Goal: Transaction & Acquisition: Purchase product/service

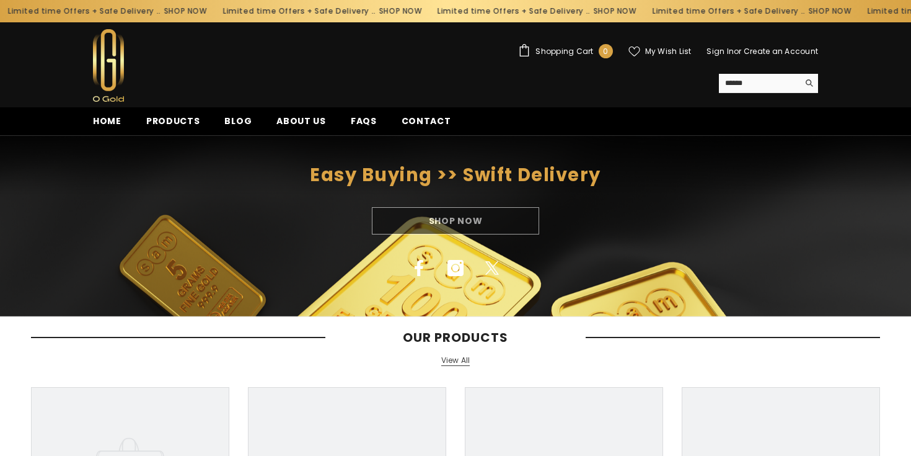
click at [642, 8] on div "Limited time Offers + Safe Delivery .. SHOP NOW" at bounding box center [749, 11] width 215 height 20
click at [183, 120] on span "Products" at bounding box center [173, 121] width 54 height 13
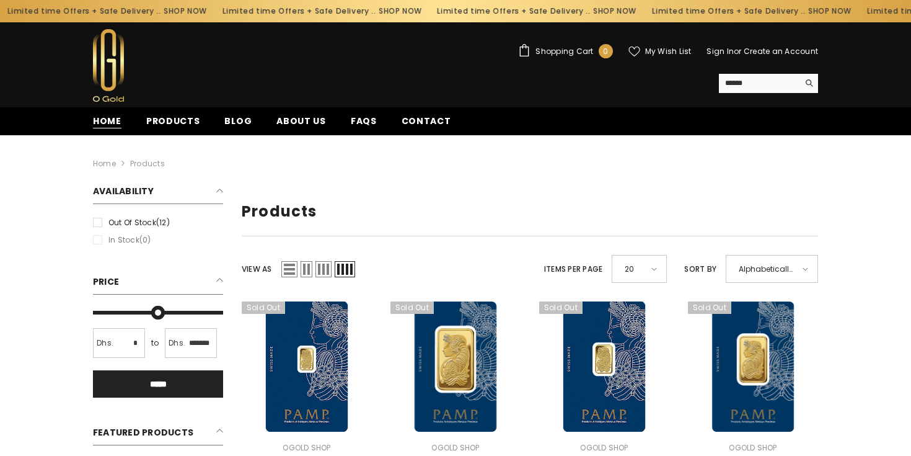
click at [102, 125] on span "Home" at bounding box center [107, 121] width 29 height 13
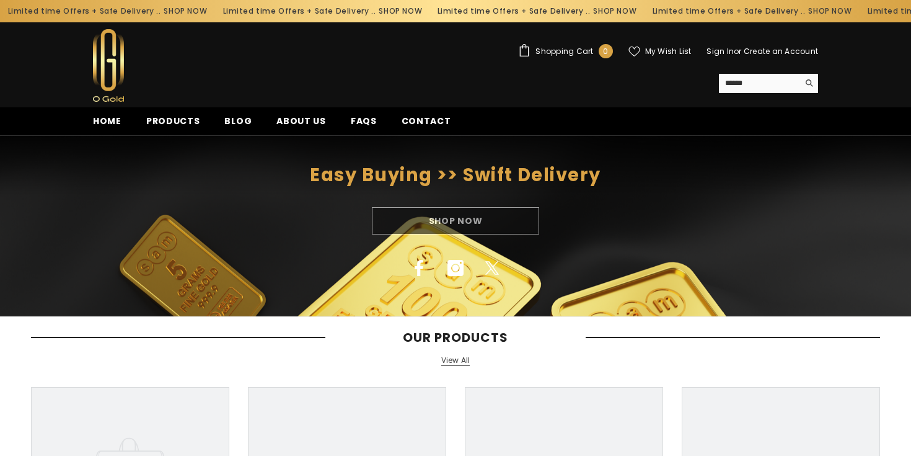
click at [407, 224] on div "Shop Now" at bounding box center [455, 220] width 911 height 27
click at [447, 223] on div "Shop Now" at bounding box center [455, 220] width 911 height 27
click at [454, 225] on div "Shop Now" at bounding box center [455, 220] width 911 height 27
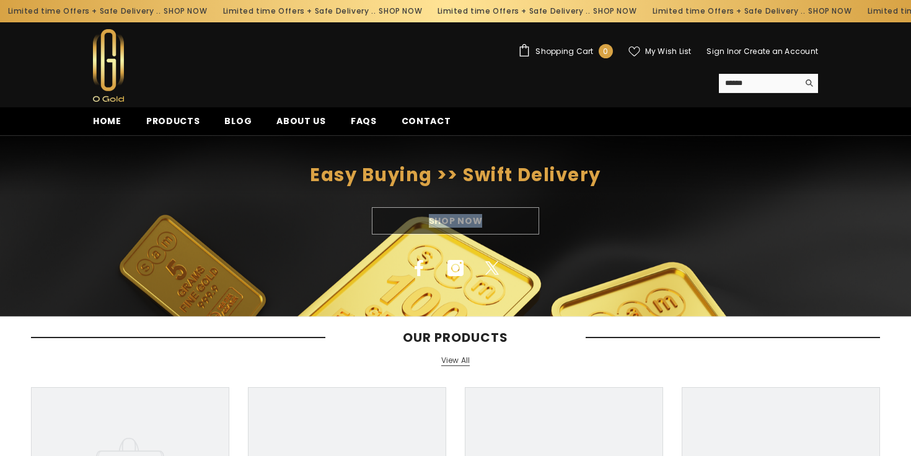
click at [291, 274] on ul "Facebook Instagram Twitter" at bounding box center [455, 269] width 911 height 31
click at [170, 125] on span "Products" at bounding box center [173, 121] width 54 height 13
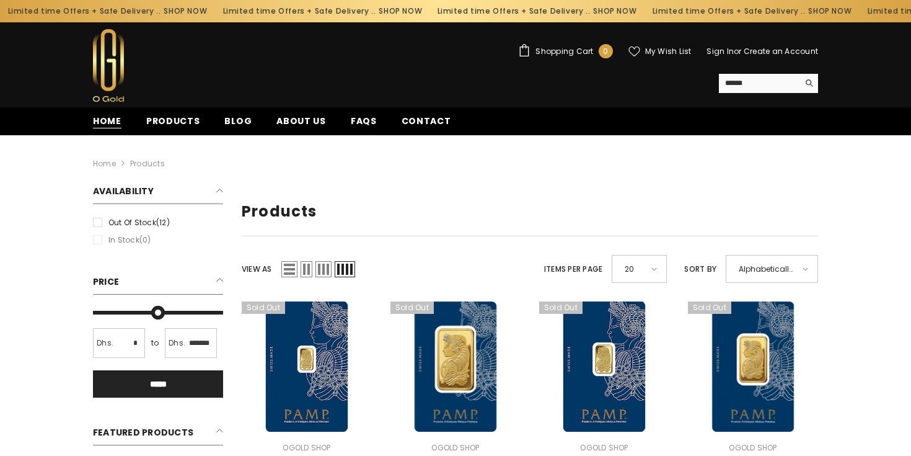
click at [116, 125] on span "Home" at bounding box center [107, 121] width 29 height 13
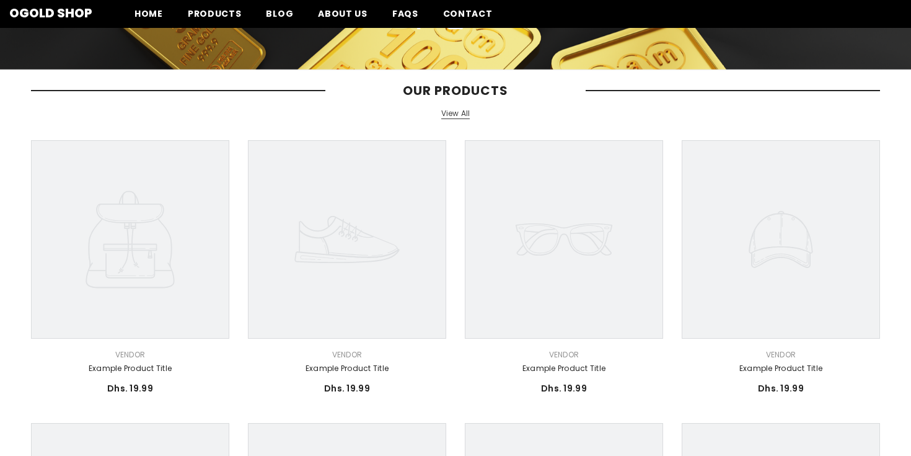
scroll to position [244, 0]
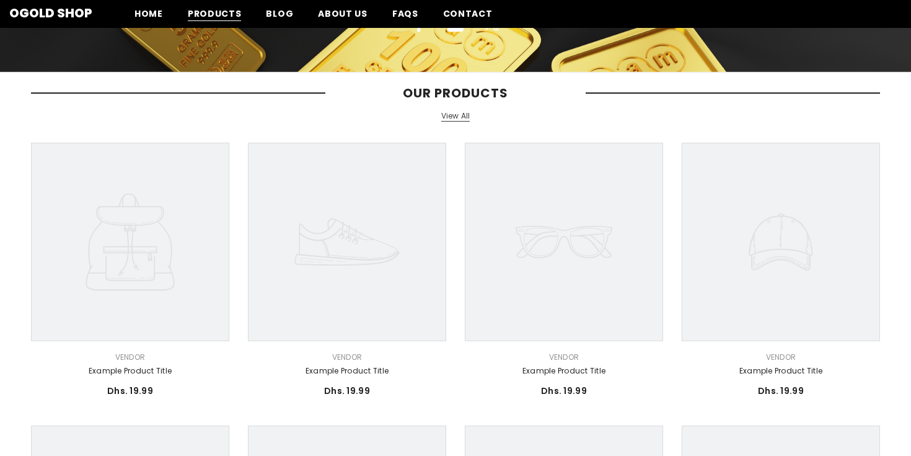
click at [216, 12] on span "Products" at bounding box center [215, 13] width 54 height 13
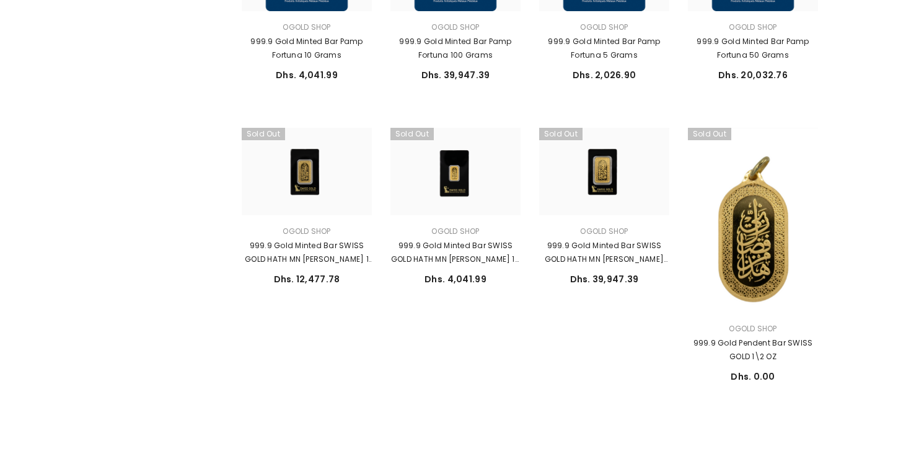
scroll to position [669, 0]
